Goal: Use online tool/utility: Utilize a website feature to perform a specific function

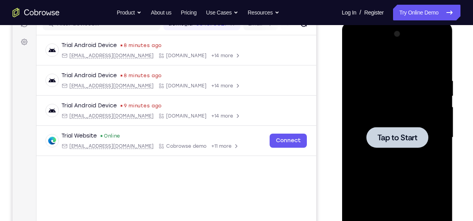
click at [388, 124] on div at bounding box center [396, 137] width 99 height 219
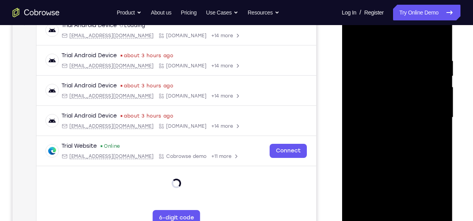
scroll to position [142, 0]
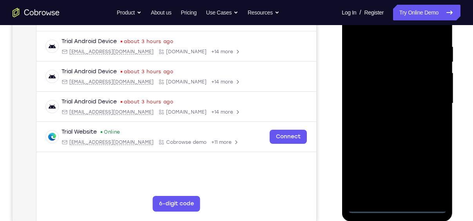
click at [398, 206] on div at bounding box center [396, 103] width 99 height 219
click at [433, 174] on div at bounding box center [396, 103] width 99 height 219
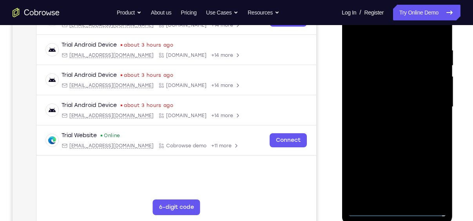
click at [370, 28] on div at bounding box center [396, 106] width 99 height 219
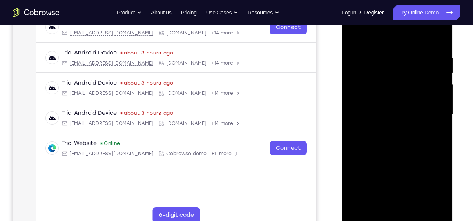
scroll to position [127, 0]
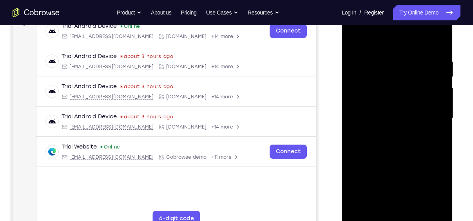
click at [429, 114] on div at bounding box center [396, 118] width 99 height 219
click at [389, 132] on div at bounding box center [396, 118] width 99 height 219
click at [378, 112] on div at bounding box center [396, 118] width 99 height 219
click at [372, 105] on div at bounding box center [396, 118] width 99 height 219
click at [400, 120] on div at bounding box center [396, 118] width 99 height 219
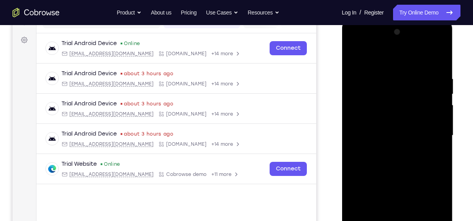
scroll to position [108, 0]
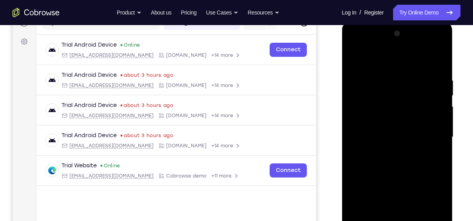
click at [394, 163] on div at bounding box center [396, 136] width 99 height 219
click at [435, 146] on div at bounding box center [396, 136] width 99 height 219
click at [438, 66] on div at bounding box center [396, 136] width 99 height 219
click at [439, 58] on div at bounding box center [396, 136] width 99 height 219
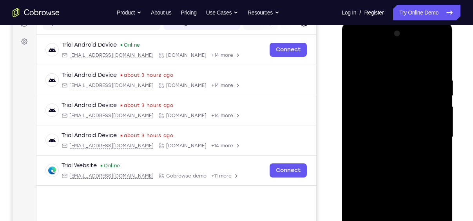
drag, startPoint x: 405, startPoint y: 81, endPoint x: 423, endPoint y: 143, distance: 65.2
click at [423, 143] on div at bounding box center [396, 136] width 99 height 219
drag, startPoint x: 410, startPoint y: 101, endPoint x: 429, endPoint y: 201, distance: 102.0
click at [429, 201] on div at bounding box center [396, 136] width 99 height 219
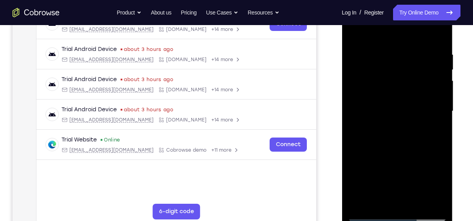
scroll to position [146, 0]
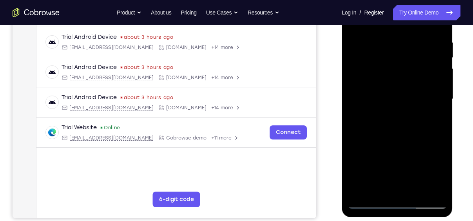
click at [367, 202] on div at bounding box center [396, 98] width 99 height 219
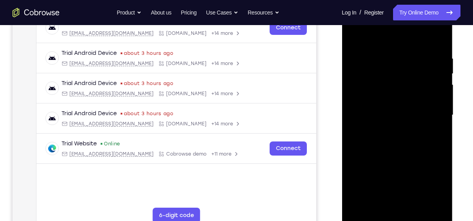
scroll to position [130, 0]
click at [382, 60] on div at bounding box center [396, 115] width 99 height 219
click at [437, 39] on div at bounding box center [396, 115] width 99 height 219
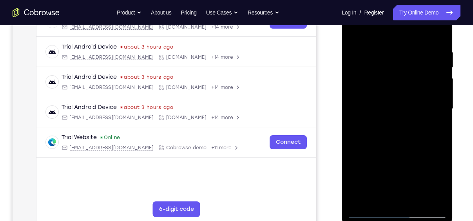
scroll to position [136, 0]
click at [409, 43] on div at bounding box center [396, 109] width 99 height 219
click at [436, 32] on div at bounding box center [396, 109] width 99 height 219
drag, startPoint x: 418, startPoint y: 136, endPoint x: 405, endPoint y: 36, distance: 99.9
click at [405, 36] on div at bounding box center [396, 109] width 99 height 219
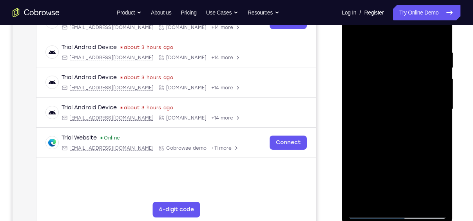
drag, startPoint x: 436, startPoint y: 65, endPoint x: 440, endPoint y: 101, distance: 35.5
click at [440, 101] on div at bounding box center [396, 109] width 99 height 219
click at [439, 76] on div at bounding box center [396, 109] width 99 height 219
drag, startPoint x: 403, startPoint y: 106, endPoint x: 390, endPoint y: 44, distance: 63.2
click at [390, 44] on div at bounding box center [396, 109] width 99 height 219
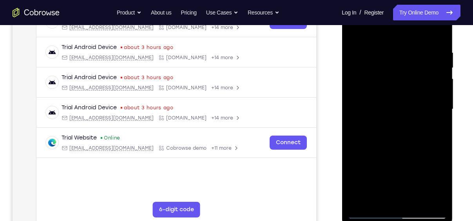
drag, startPoint x: 409, startPoint y: 155, endPoint x: 409, endPoint y: 68, distance: 87.7
click at [409, 68] on div at bounding box center [396, 109] width 99 height 219
drag, startPoint x: 414, startPoint y: 114, endPoint x: 409, endPoint y: 44, distance: 69.9
click at [409, 44] on div at bounding box center [396, 109] width 99 height 219
drag, startPoint x: 411, startPoint y: 163, endPoint x: 414, endPoint y: 88, distance: 75.2
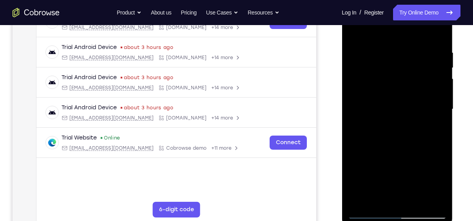
click at [414, 88] on div at bounding box center [396, 109] width 99 height 219
drag, startPoint x: 423, startPoint y: 134, endPoint x: 416, endPoint y: 22, distance: 111.8
click at [416, 22] on div at bounding box center [396, 109] width 99 height 219
drag, startPoint x: 415, startPoint y: 163, endPoint x: 402, endPoint y: 65, distance: 98.8
click at [402, 65] on div at bounding box center [396, 109] width 99 height 219
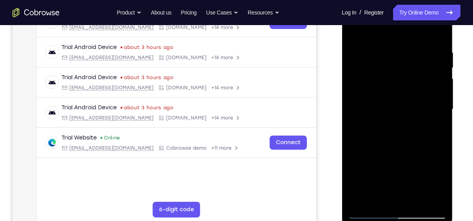
drag, startPoint x: 403, startPoint y: 120, endPoint x: 738, endPoint y: 13, distance: 351.4
click at [396, 20] on div at bounding box center [396, 109] width 99 height 219
drag, startPoint x: 409, startPoint y: 162, endPoint x: 402, endPoint y: 60, distance: 102.1
click at [402, 60] on div at bounding box center [396, 109] width 99 height 219
drag, startPoint x: 411, startPoint y: 123, endPoint x: 400, endPoint y: 13, distance: 110.6
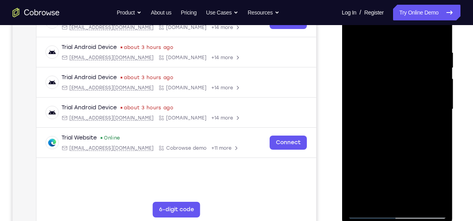
click at [400, 13] on div at bounding box center [396, 109] width 99 height 219
drag, startPoint x: 405, startPoint y: 151, endPoint x: 405, endPoint y: 106, distance: 44.7
click at [405, 106] on div at bounding box center [396, 109] width 99 height 219
drag, startPoint x: 405, startPoint y: 106, endPoint x: 413, endPoint y: 24, distance: 82.2
click at [413, 24] on div at bounding box center [396, 109] width 99 height 219
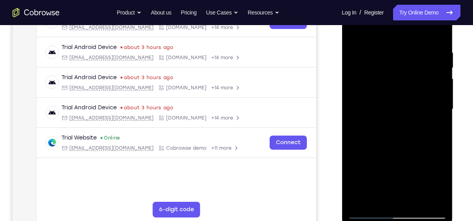
drag, startPoint x: 407, startPoint y: 148, endPoint x: 405, endPoint y: 74, distance: 74.1
click at [405, 74] on div at bounding box center [396, 109] width 99 height 219
click at [440, 127] on div at bounding box center [396, 109] width 99 height 219
drag, startPoint x: 405, startPoint y: 141, endPoint x: 404, endPoint y: 107, distance: 33.7
click at [404, 107] on div at bounding box center [396, 109] width 99 height 219
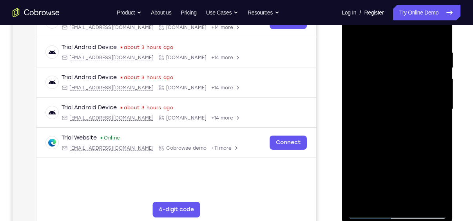
click at [438, 97] on div at bounding box center [396, 109] width 99 height 219
click at [353, 94] on div at bounding box center [396, 109] width 99 height 219
drag, startPoint x: 424, startPoint y: 115, endPoint x: 411, endPoint y: 52, distance: 64.8
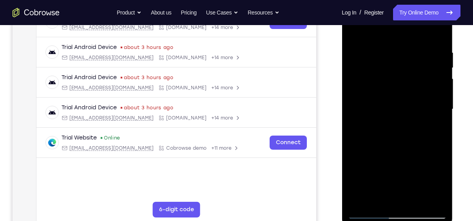
click at [411, 52] on div at bounding box center [396, 109] width 99 height 219
drag, startPoint x: 411, startPoint y: 170, endPoint x: 412, endPoint y: 69, distance: 101.1
click at [412, 69] on div at bounding box center [396, 109] width 99 height 219
drag, startPoint x: 407, startPoint y: 136, endPoint x: 407, endPoint y: 40, distance: 96.0
click at [407, 40] on div at bounding box center [396, 109] width 99 height 219
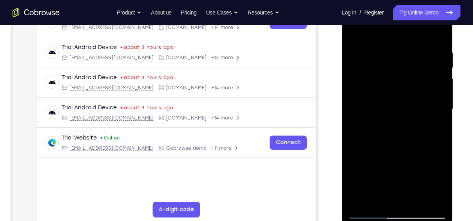
drag, startPoint x: 396, startPoint y: 138, endPoint x: 404, endPoint y: 48, distance: 90.0
click at [404, 48] on div at bounding box center [396, 109] width 99 height 219
click at [439, 95] on div at bounding box center [396, 109] width 99 height 219
drag, startPoint x: 402, startPoint y: 116, endPoint x: 406, endPoint y: 110, distance: 7.4
click at [406, 110] on div at bounding box center [396, 109] width 99 height 219
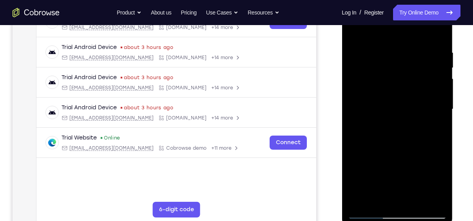
scroll to position [131, 0]
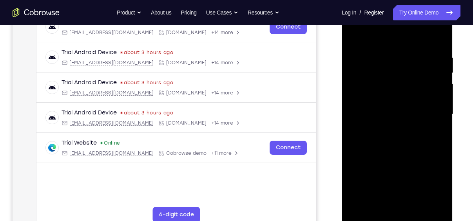
drag, startPoint x: 406, startPoint y: 115, endPoint x: 401, endPoint y: 40, distance: 75.7
click at [401, 40] on div at bounding box center [396, 114] width 99 height 219
drag, startPoint x: 408, startPoint y: 149, endPoint x: 403, endPoint y: 62, distance: 87.1
click at [403, 62] on div at bounding box center [396, 114] width 99 height 219
click at [440, 123] on div at bounding box center [396, 114] width 99 height 219
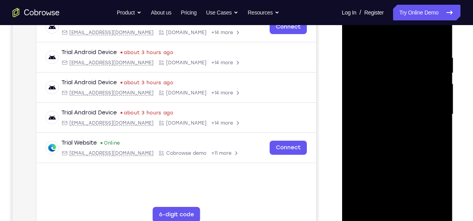
click at [440, 123] on div at bounding box center [396, 114] width 99 height 219
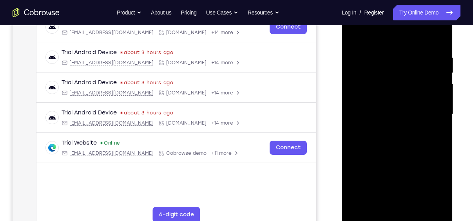
click at [440, 123] on div at bounding box center [396, 114] width 99 height 219
drag, startPoint x: 378, startPoint y: 150, endPoint x: 387, endPoint y: 72, distance: 78.0
click at [387, 72] on div at bounding box center [396, 114] width 99 height 219
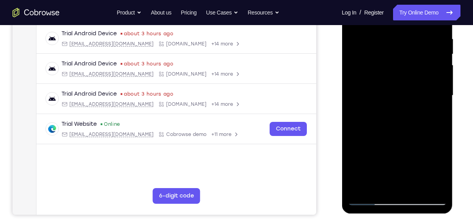
scroll to position [152, 0]
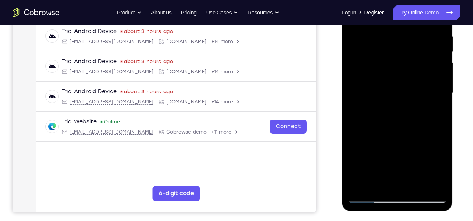
click at [370, 197] on div at bounding box center [396, 93] width 99 height 219
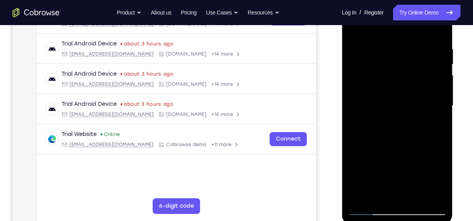
scroll to position [140, 0]
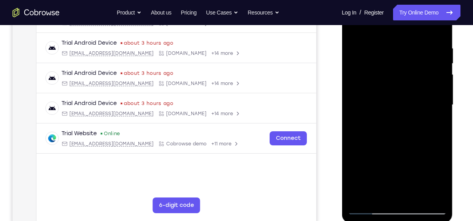
click at [442, 140] on div at bounding box center [396, 104] width 99 height 219
click at [355, 139] on div at bounding box center [396, 104] width 99 height 219
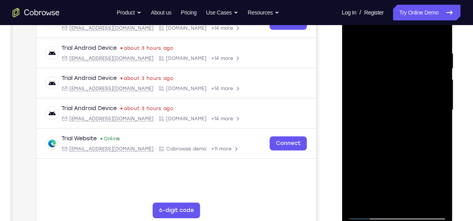
scroll to position [135, 0]
drag, startPoint x: 421, startPoint y: 128, endPoint x: 419, endPoint y: 43, distance: 85.4
click at [419, 43] on div at bounding box center [396, 110] width 99 height 219
drag, startPoint x: 410, startPoint y: 143, endPoint x: 413, endPoint y: 72, distance: 70.6
click at [413, 72] on div at bounding box center [396, 110] width 99 height 219
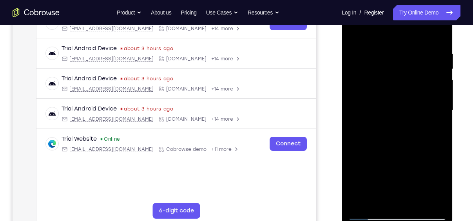
drag, startPoint x: 405, startPoint y: 153, endPoint x: 405, endPoint y: 97, distance: 56.0
click at [405, 97] on div at bounding box center [396, 110] width 99 height 219
click at [441, 108] on div at bounding box center [396, 110] width 99 height 219
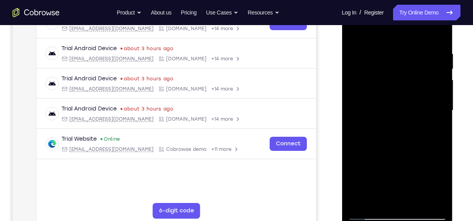
click at [441, 108] on div at bounding box center [396, 110] width 99 height 219
drag, startPoint x: 423, startPoint y: 122, endPoint x: 410, endPoint y: 57, distance: 66.4
click at [410, 57] on div at bounding box center [396, 110] width 99 height 219
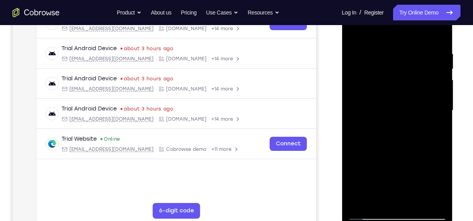
drag, startPoint x: 397, startPoint y: 157, endPoint x: 400, endPoint y: 92, distance: 64.3
click at [400, 92] on div at bounding box center [396, 110] width 99 height 219
click at [414, 201] on div at bounding box center [396, 110] width 99 height 219
click at [397, 154] on div at bounding box center [396, 110] width 99 height 219
click at [363, 60] on div at bounding box center [396, 110] width 99 height 219
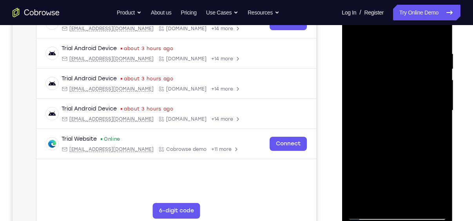
click at [412, 105] on div at bounding box center [396, 110] width 99 height 219
drag, startPoint x: 409, startPoint y: 75, endPoint x: 376, endPoint y: 76, distance: 33.7
click at [376, 76] on div at bounding box center [396, 110] width 99 height 219
drag, startPoint x: 430, startPoint y: 74, endPoint x: 415, endPoint y: 74, distance: 14.9
click at [415, 74] on div at bounding box center [396, 110] width 99 height 219
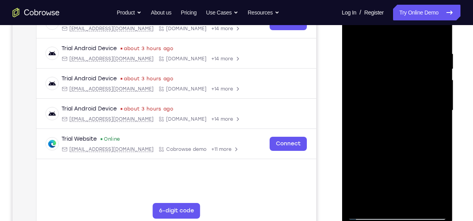
drag, startPoint x: 400, startPoint y: 72, endPoint x: 350, endPoint y: 75, distance: 50.2
click at [350, 75] on div at bounding box center [396, 110] width 99 height 219
drag, startPoint x: 399, startPoint y: 71, endPoint x: 353, endPoint y: 71, distance: 46.2
click at [353, 71] on div at bounding box center [396, 110] width 99 height 219
drag, startPoint x: 397, startPoint y: 73, endPoint x: 338, endPoint y: 79, distance: 59.4
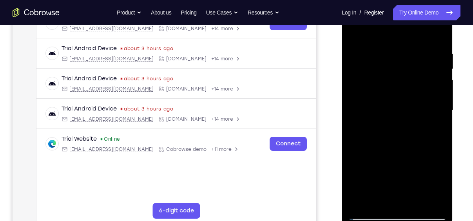
click at [342, 79] on html "Online web based iOS Simulators and Android Emulators. Run iPhone, iPad, Mobile…" at bounding box center [398, 112] width 112 height 235
drag, startPoint x: 423, startPoint y: 75, endPoint x: 378, endPoint y: 75, distance: 45.0
click at [378, 75] on div at bounding box center [396, 110] width 99 height 219
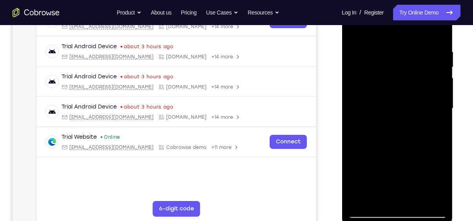
drag, startPoint x: 399, startPoint y: 72, endPoint x: 316, endPoint y: 80, distance: 83.7
click at [342, 80] on html "Online web based iOS Simulators and Android Emulators. Run iPhone, iPad, Mobile…" at bounding box center [398, 110] width 112 height 235
drag, startPoint x: 399, startPoint y: 78, endPoint x: 331, endPoint y: 85, distance: 68.9
click at [342, 85] on html "Online web based iOS Simulators and Android Emulators. Run iPhone, iPad, Mobile…" at bounding box center [398, 110] width 112 height 235
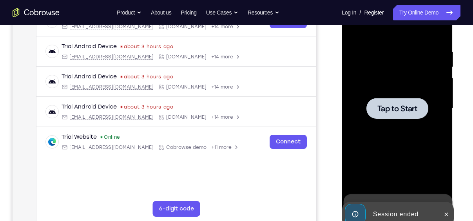
drag, startPoint x: 397, startPoint y: 76, endPoint x: 377, endPoint y: 82, distance: 20.9
